Goal: Find specific page/section: Find specific page/section

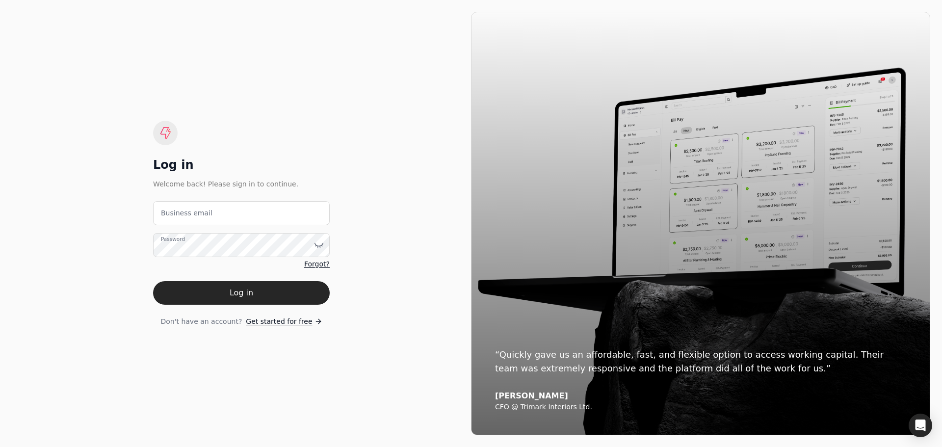
click at [199, 211] on label "Business email" at bounding box center [187, 213] width 52 height 10
click at [199, 211] on email "Business email" at bounding box center [241, 213] width 177 height 24
type email "[EMAIL_ADDRESS][DOMAIN_NAME]"
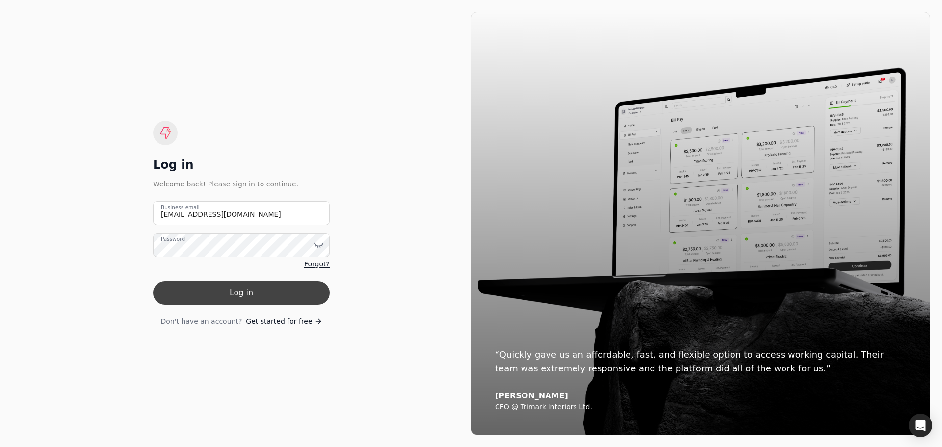
click at [247, 288] on button "Log in" at bounding box center [241, 293] width 177 height 24
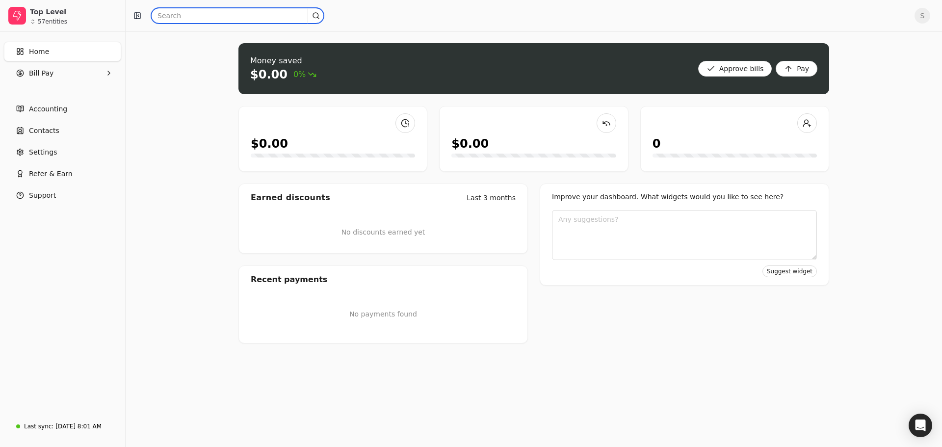
click at [187, 16] on input "text" at bounding box center [237, 16] width 173 height 16
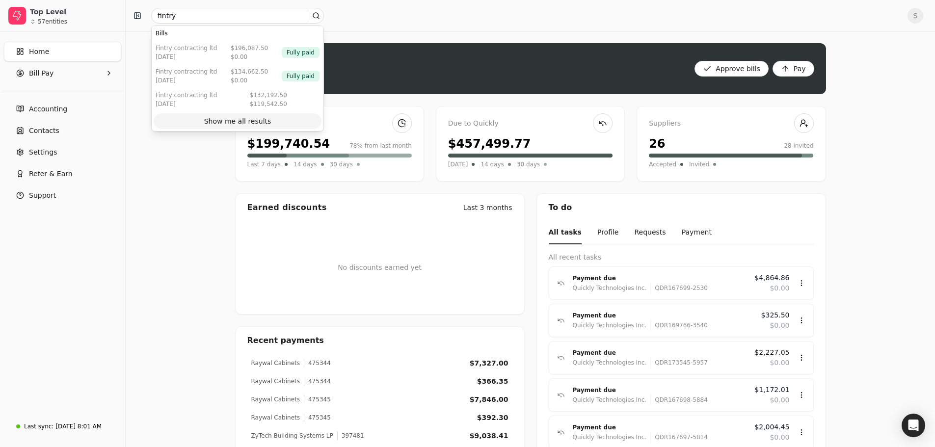
click at [215, 120] on div "Show me all results" at bounding box center [237, 121] width 67 height 10
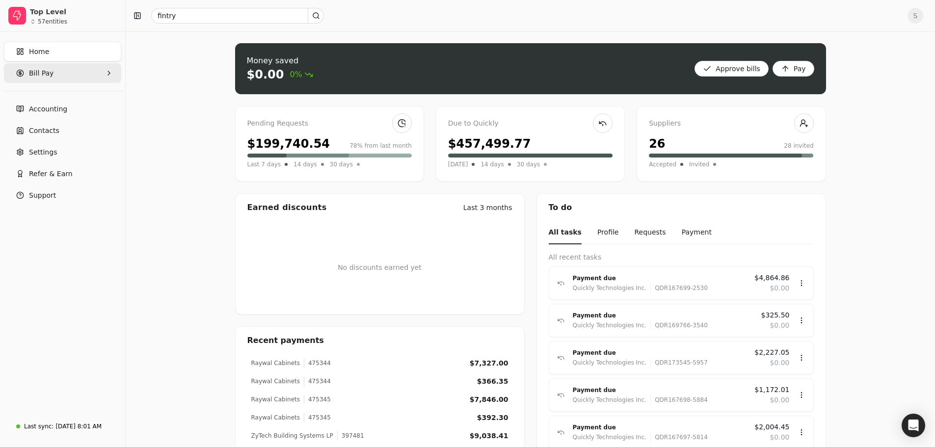
click at [44, 71] on span "Bill Pay" at bounding box center [41, 73] width 25 height 10
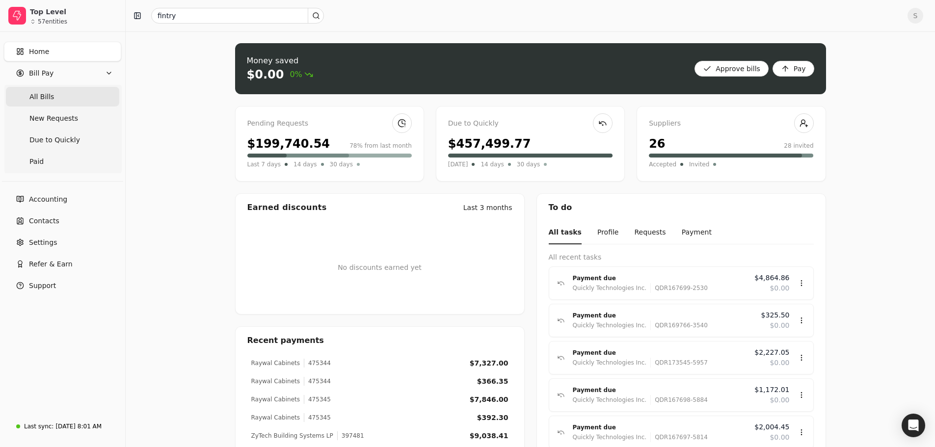
click at [42, 96] on span "All Bills" at bounding box center [41, 97] width 25 height 10
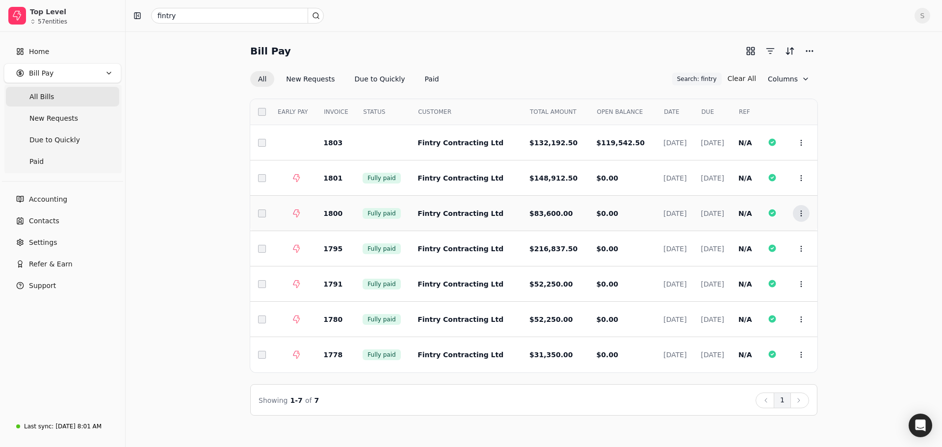
click at [802, 213] on icon at bounding box center [802, 214] width 8 height 8
click at [822, 239] on span "Open" at bounding box center [817, 238] width 18 height 10
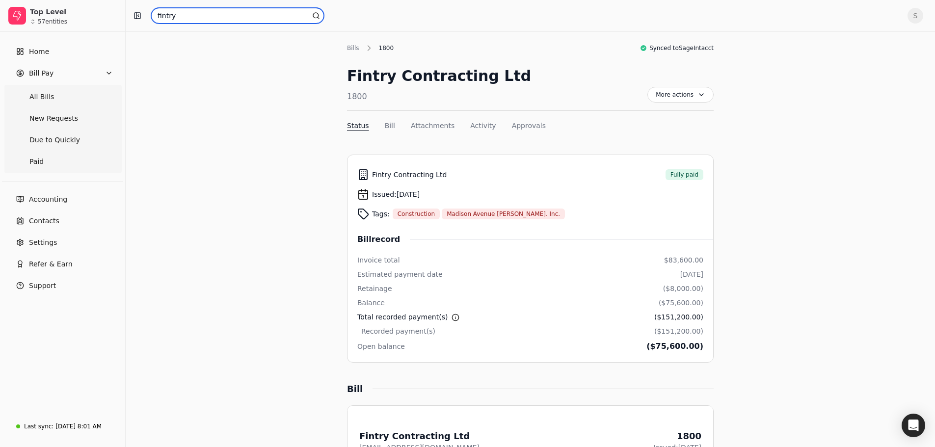
click at [210, 18] on input "fintry" at bounding box center [237, 16] width 173 height 16
type input "dirtpro"
click at [229, 61] on div "Show me all results" at bounding box center [237, 58] width 67 height 10
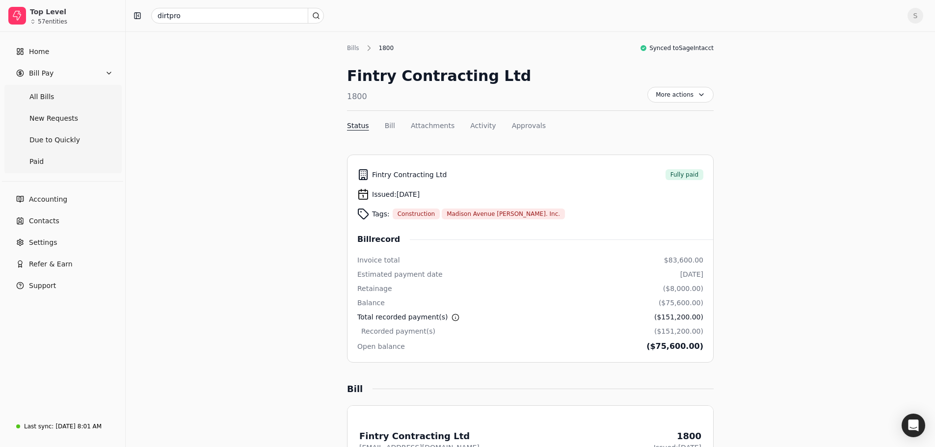
click at [315, 17] on icon at bounding box center [316, 16] width 8 height 8
click at [194, 102] on div "[DATE]" at bounding box center [189, 104] width 67 height 9
